Goal: Task Accomplishment & Management: Manage account settings

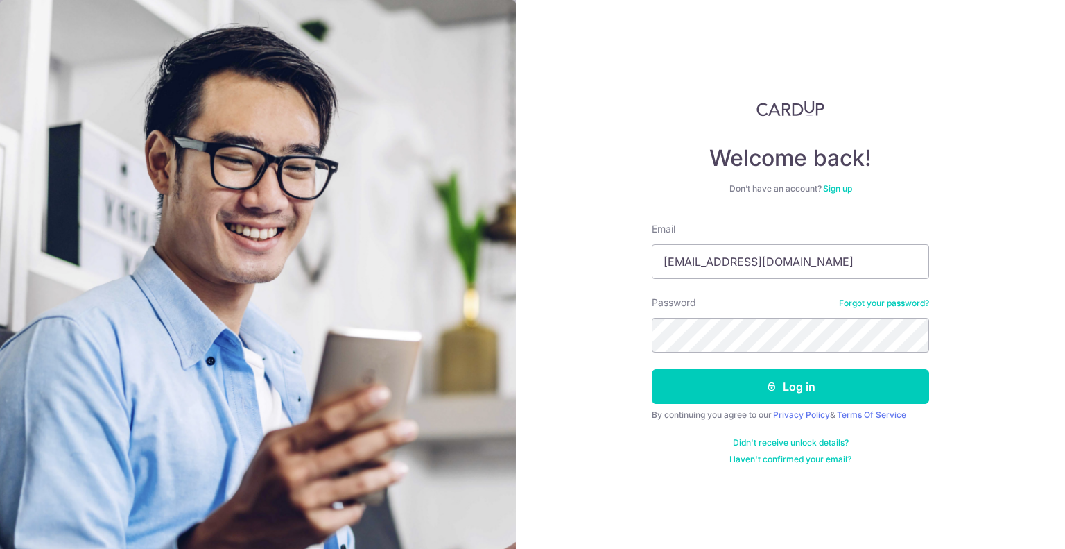
type input "[EMAIL_ADDRESS][DOMAIN_NAME]"
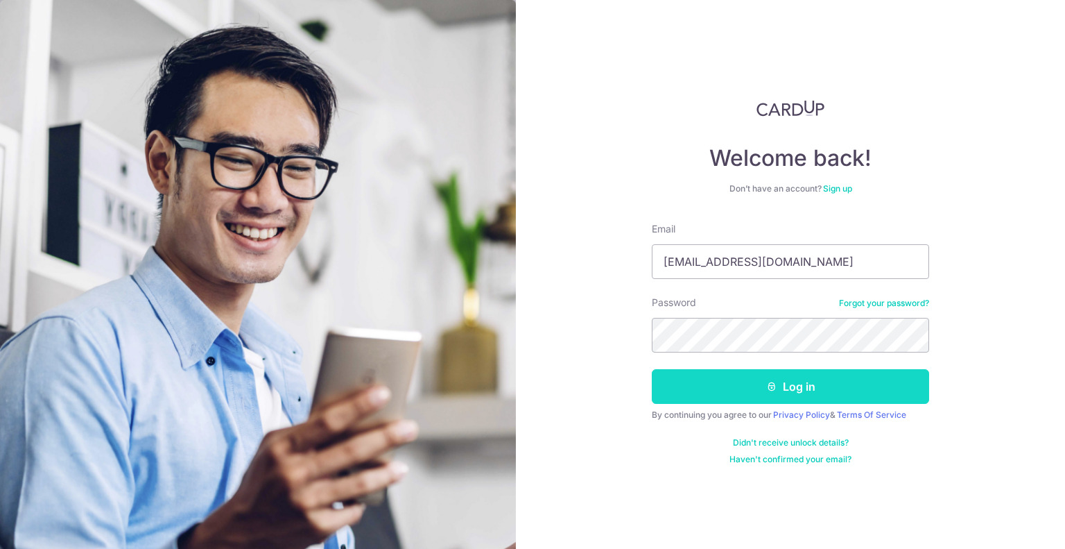
click at [706, 388] on button "Log in" at bounding box center [790, 386] width 277 height 35
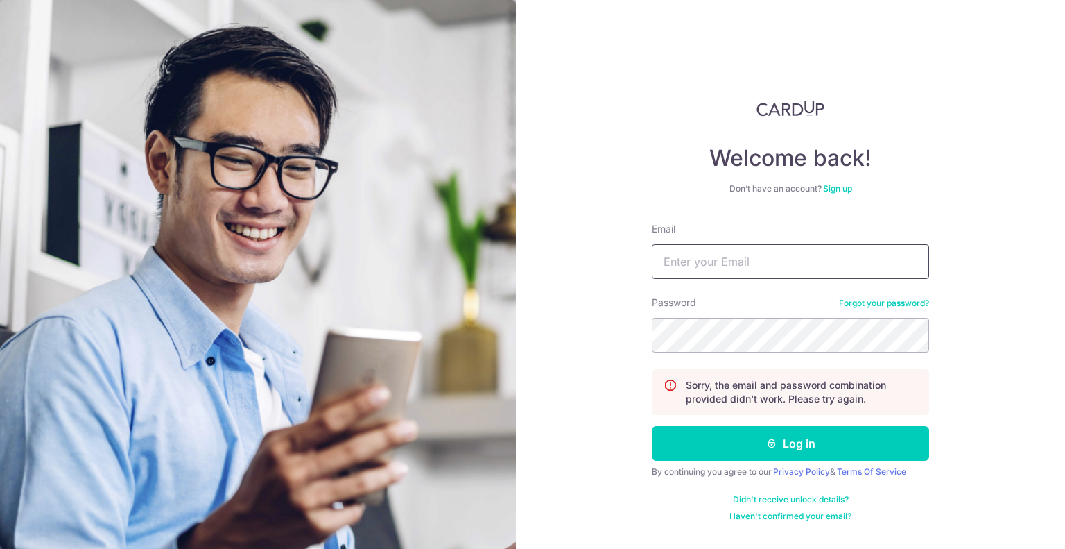
click at [729, 269] on input "Email" at bounding box center [790, 261] width 277 height 35
type input "[EMAIL_ADDRESS][DOMAIN_NAME]"
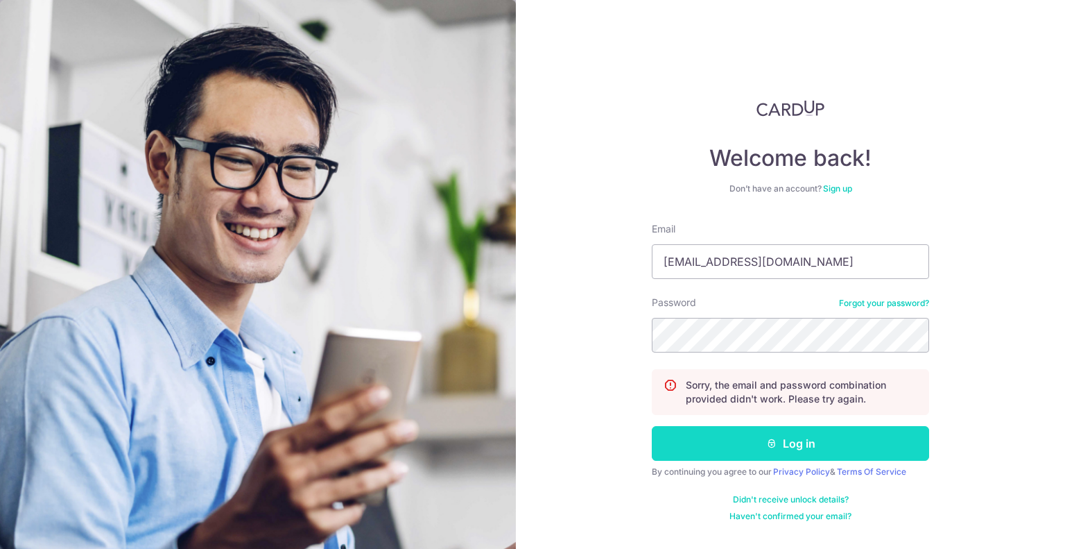
click at [783, 441] on button "Log in" at bounding box center [790, 443] width 277 height 35
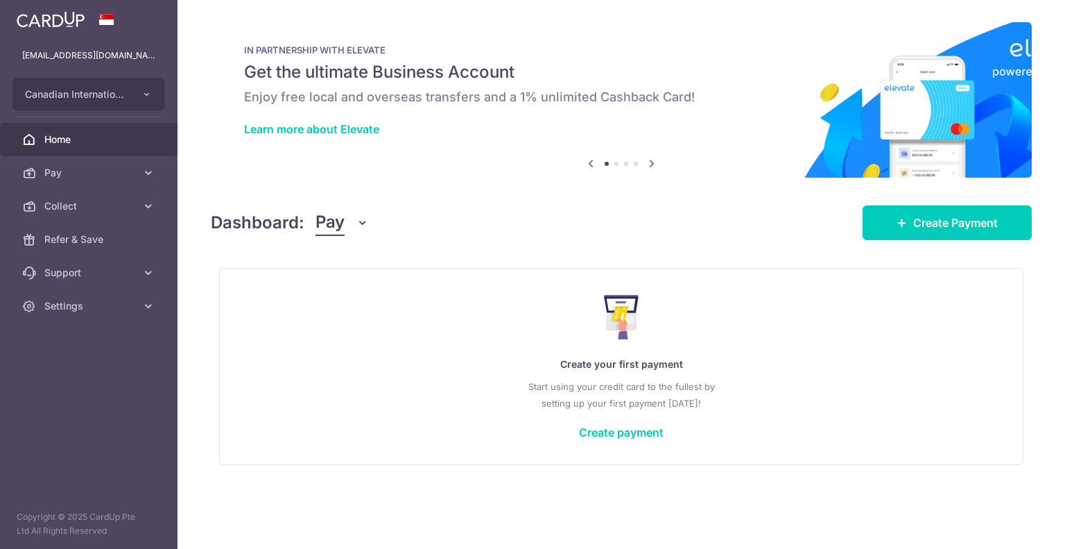
click at [360, 224] on icon "button" at bounding box center [363, 223] width 14 height 14
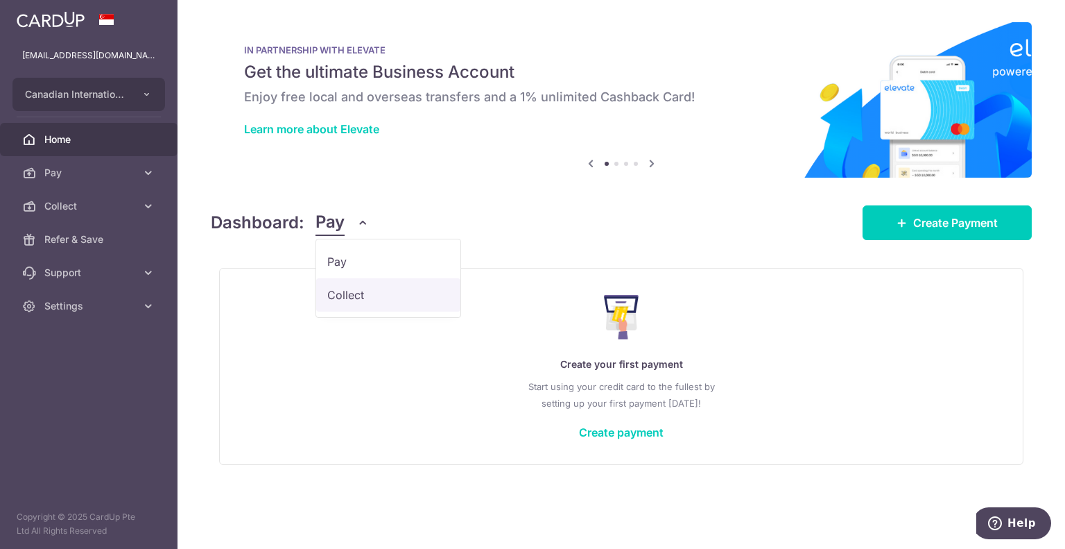
click at [341, 287] on link "Collect" at bounding box center [388, 294] width 144 height 33
click at [362, 225] on icon "button" at bounding box center [363, 223] width 14 height 14
click at [354, 293] on link "Collect" at bounding box center [388, 294] width 144 height 33
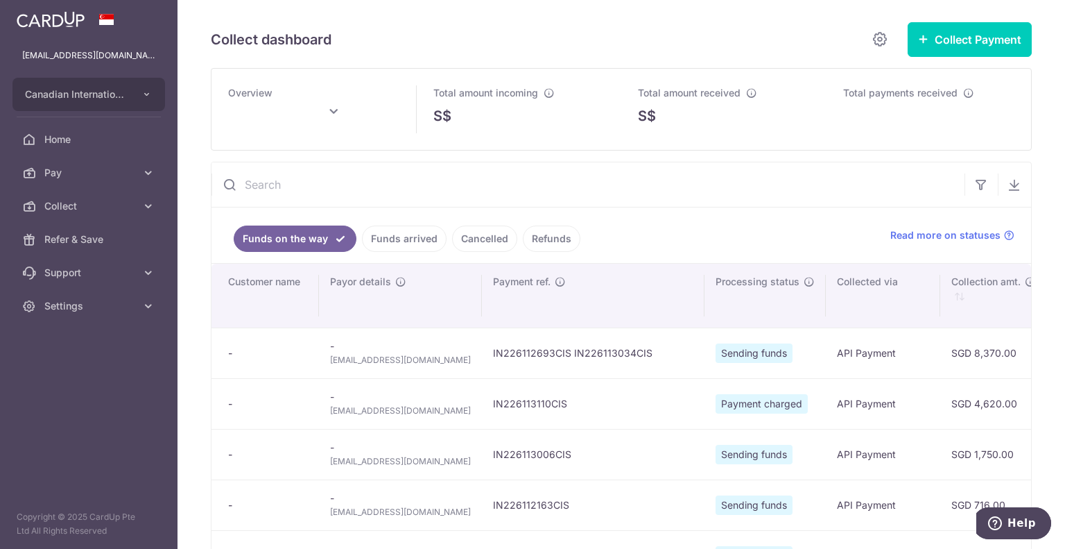
type input "August 2025"
